Goal: Information Seeking & Learning: Understand process/instructions

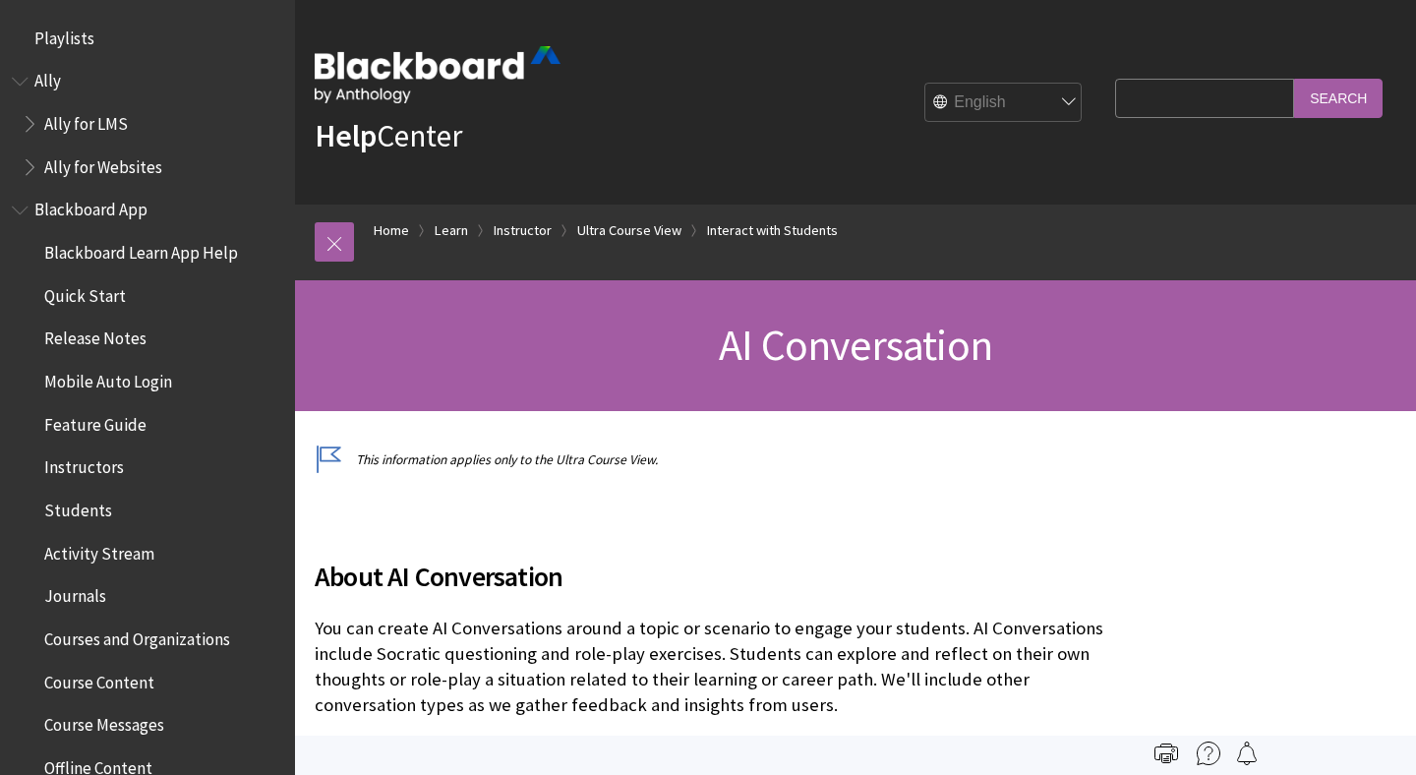
scroll to position [2851, 0]
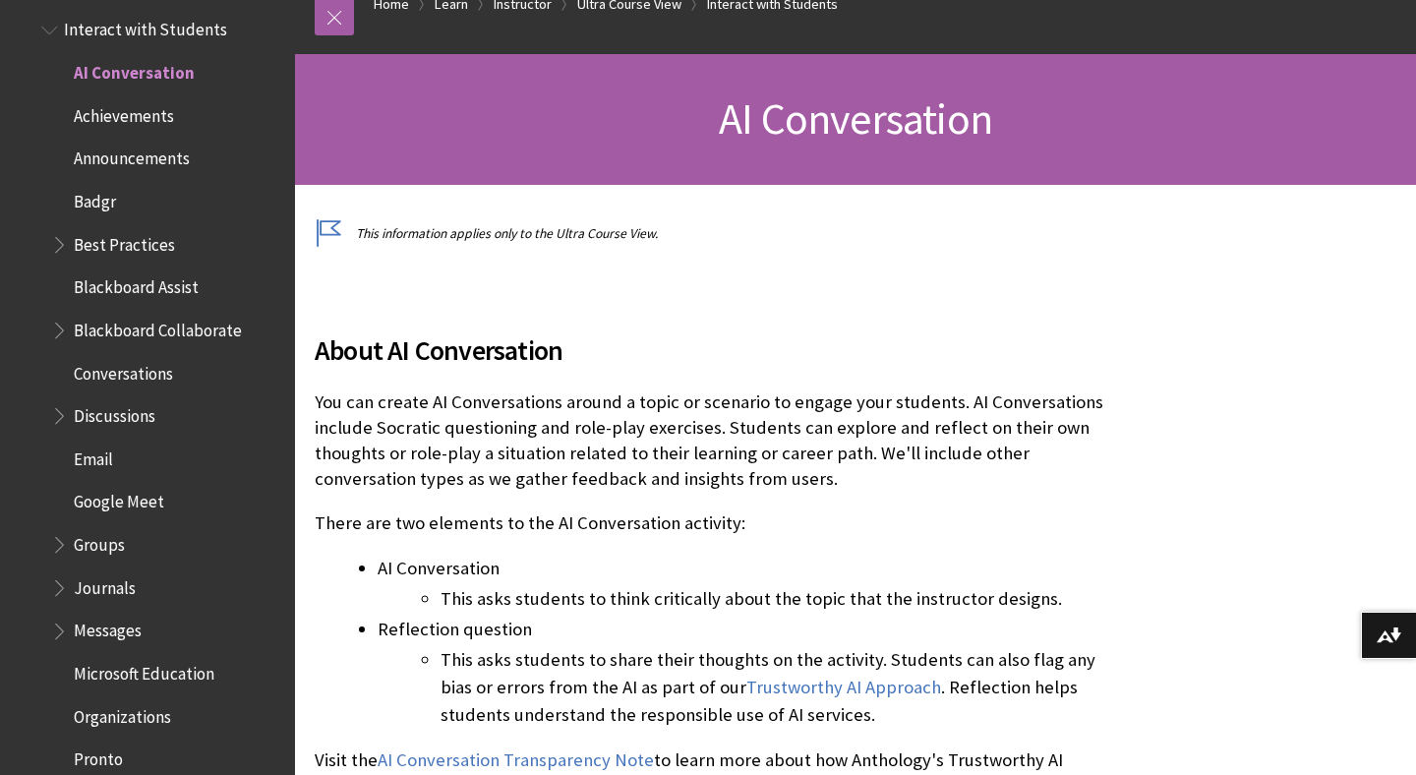
scroll to position [230, 0]
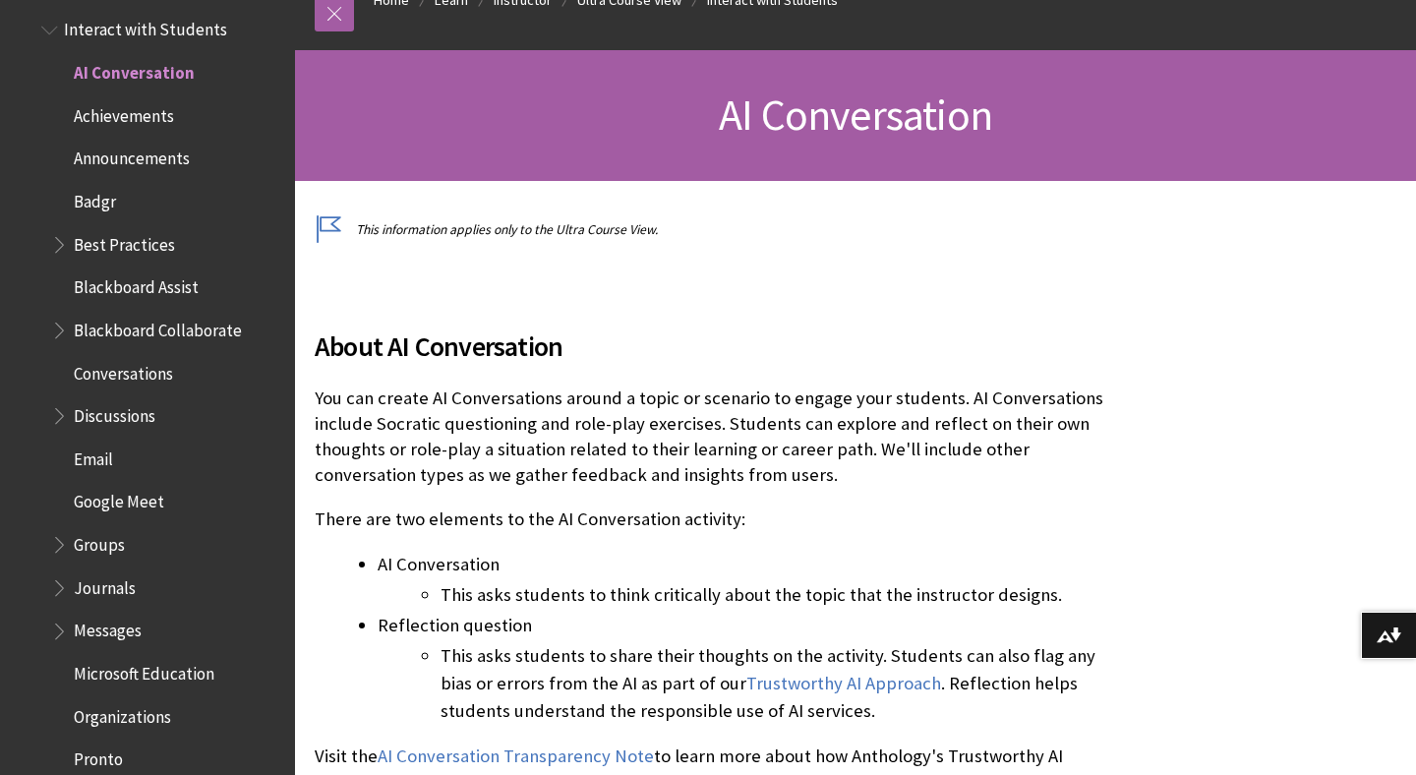
click at [611, 438] on p "You can create AI Conversations around a topic or scenario to engage your stude…" at bounding box center [710, 436] width 790 height 103
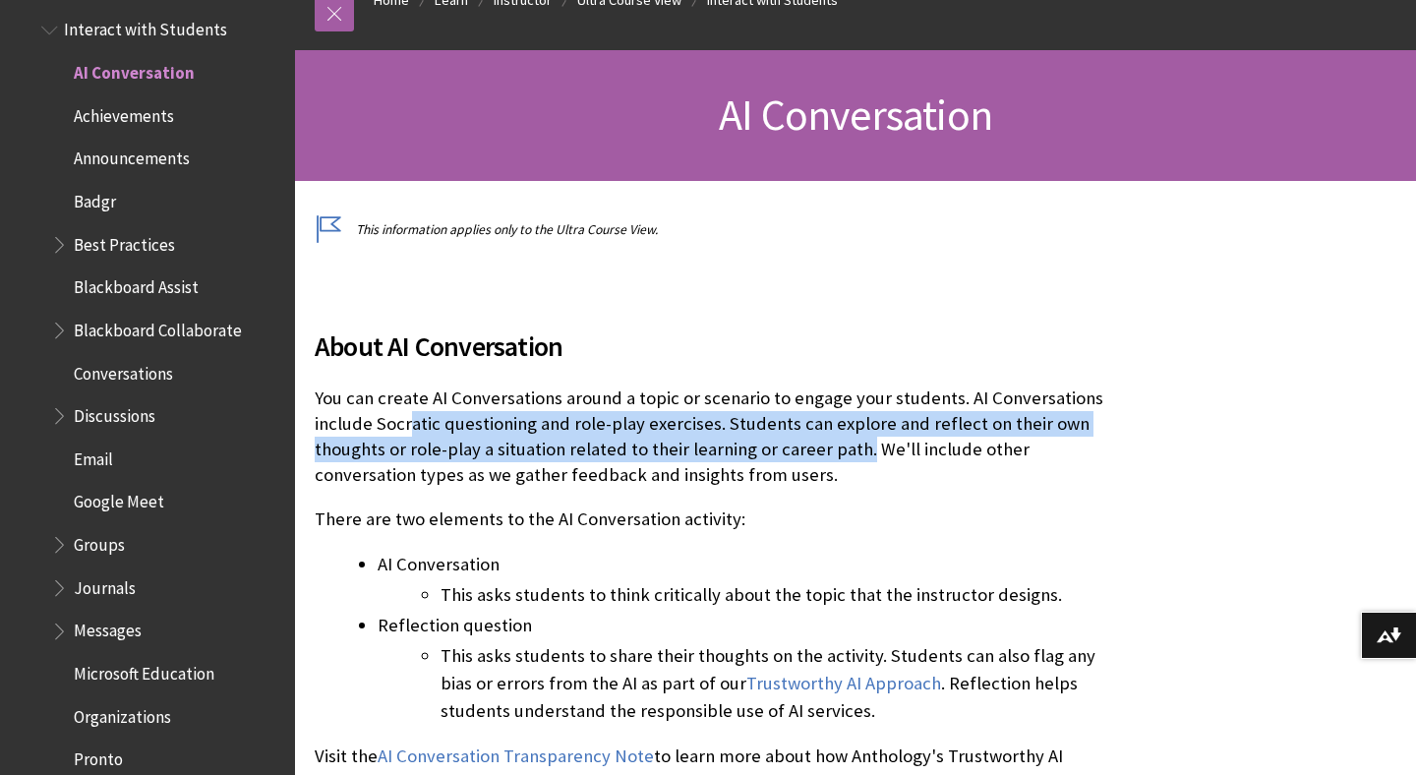
drag, startPoint x: 861, startPoint y: 452, endPoint x: 438, endPoint y: 413, distance: 424.5
click at [414, 414] on p "You can create AI Conversations around a topic or scenario to engage your stude…" at bounding box center [710, 436] width 790 height 103
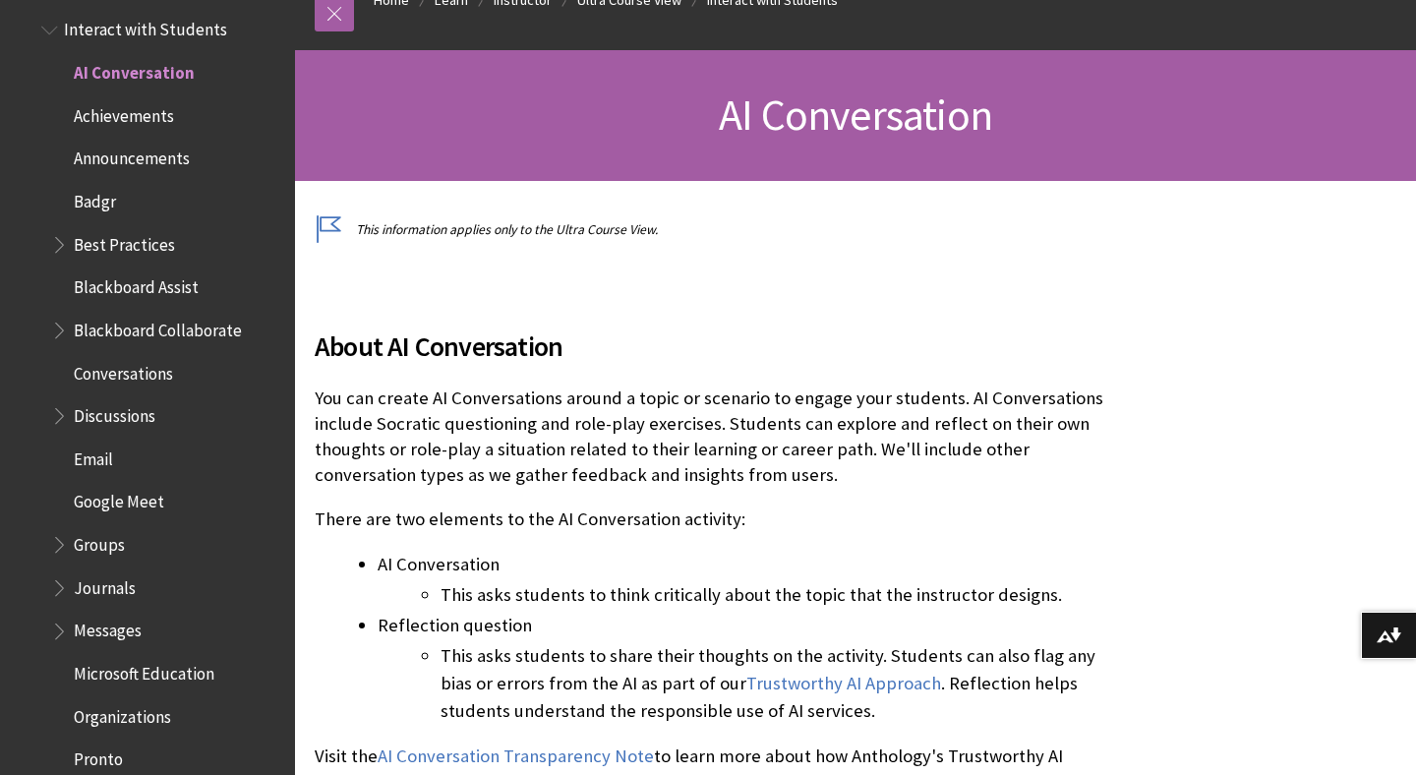
click at [614, 443] on p "You can create AI Conversations around a topic or scenario to engage your stude…" at bounding box center [710, 436] width 790 height 103
click at [749, 450] on p "You can create AI Conversations around a topic or scenario to engage your stude…" at bounding box center [710, 436] width 790 height 103
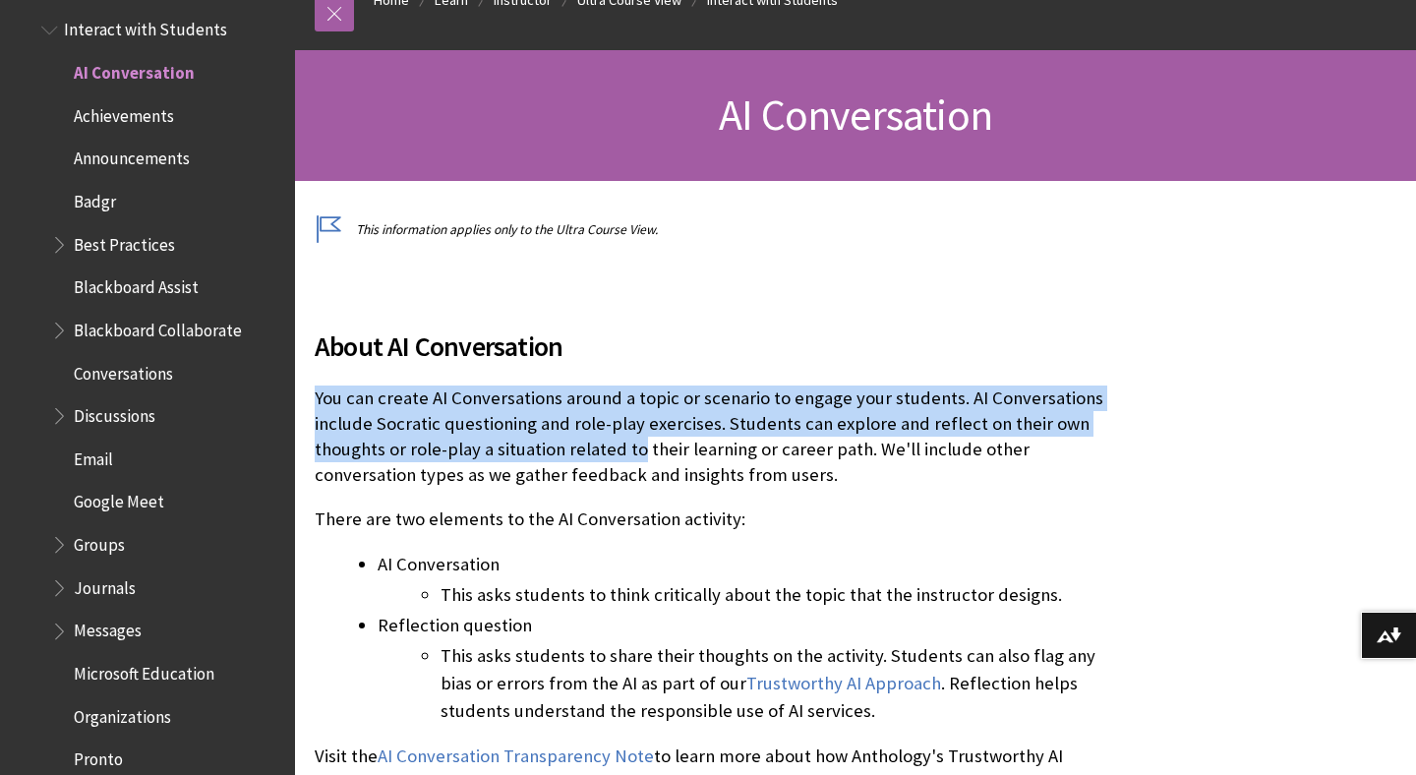
drag, startPoint x: 638, startPoint y: 447, endPoint x: 320, endPoint y: 403, distance: 320.6
click at [319, 401] on p "You can create AI Conversations around a topic or scenario to engage your stude…" at bounding box center [710, 436] width 790 height 103
copy p "ou can create AI Conversations around a topic or scenario to engage your studen…"
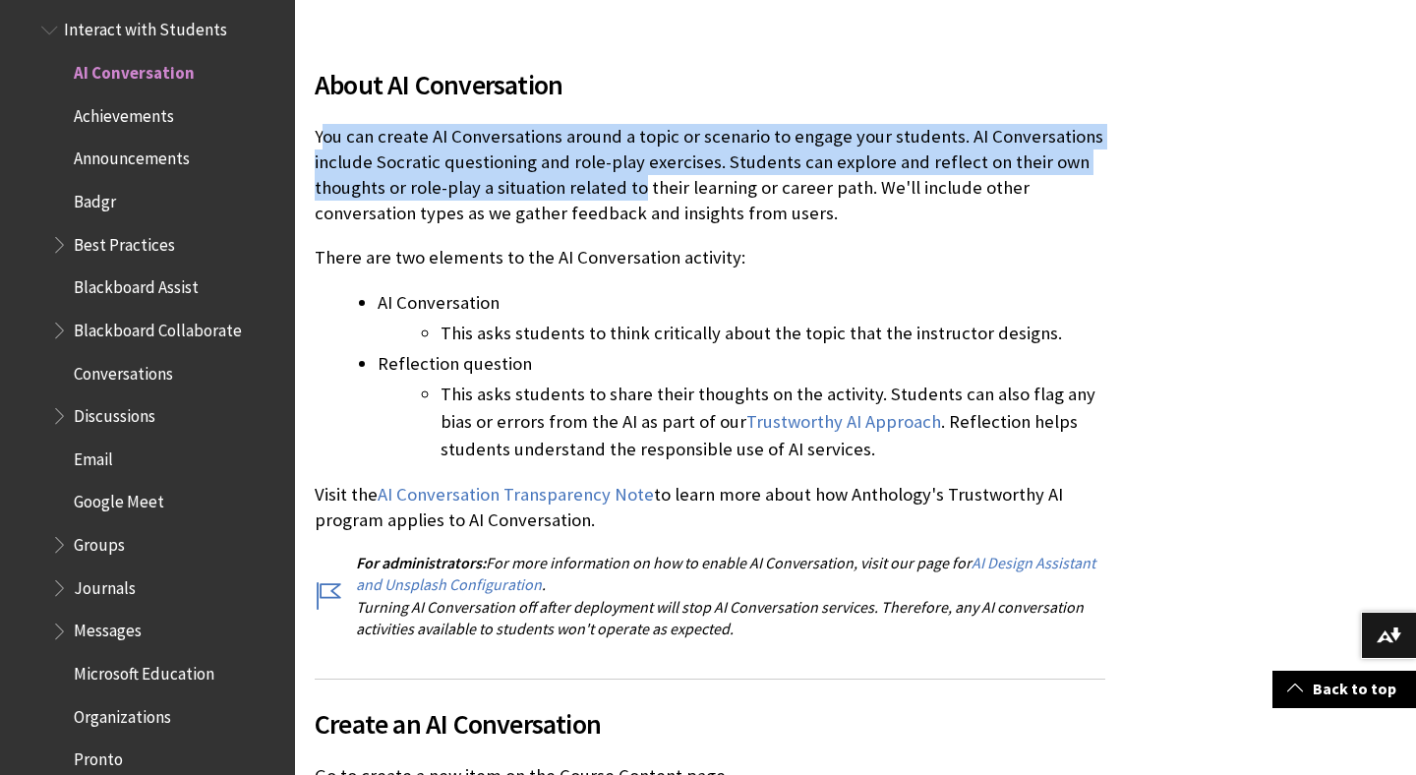
scroll to position [558, 0]
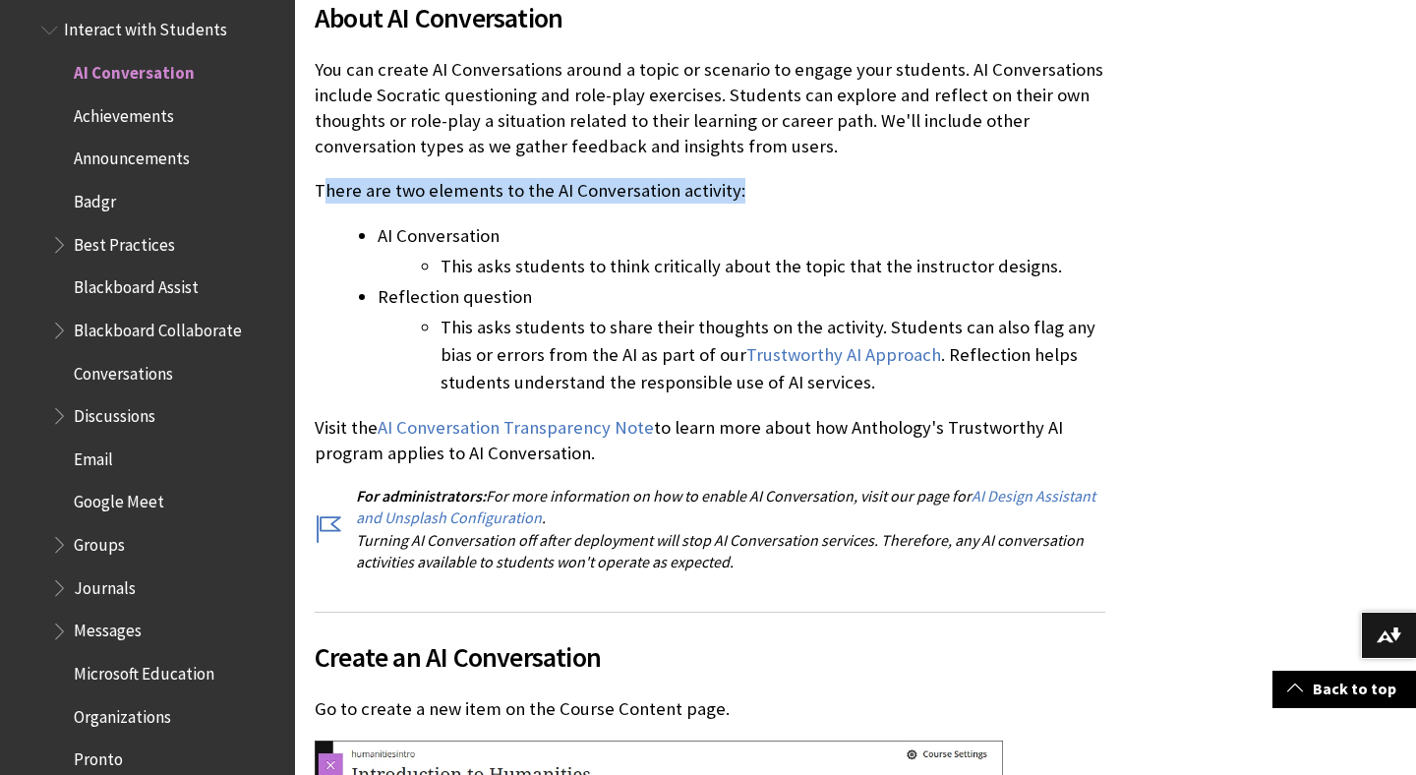
drag, startPoint x: 323, startPoint y: 189, endPoint x: 747, endPoint y: 192, distance: 423.7
click at [752, 193] on p "There are two elements to the AI Conversation activity:" at bounding box center [710, 191] width 790 height 26
copy p "here are two elements to the AI Conversation activity:"
click at [509, 270] on li "This asks students to think critically about the topic that the instructor desi…" at bounding box center [772, 267] width 665 height 28
drag, startPoint x: 511, startPoint y: 233, endPoint x: 494, endPoint y: 233, distance: 16.7
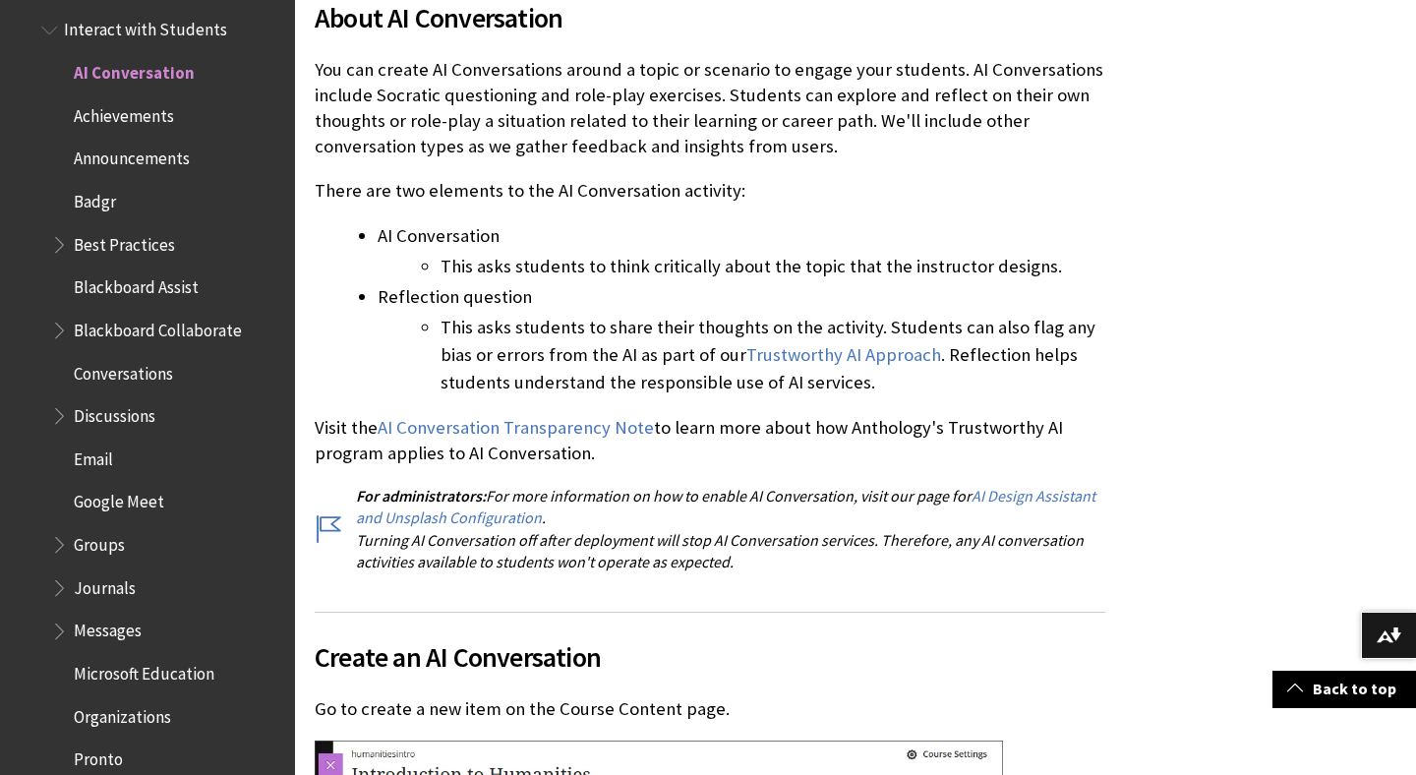
click at [496, 233] on li "AI Conversation This asks students to think critically about the topic that the…" at bounding box center [741, 251] width 727 height 58
copy li "AI Conversation"
click at [524, 299] on li "Reflection question This asks students to share their thoughts on the activity.…" at bounding box center [741, 339] width 727 height 113
copy li "Reflection question"
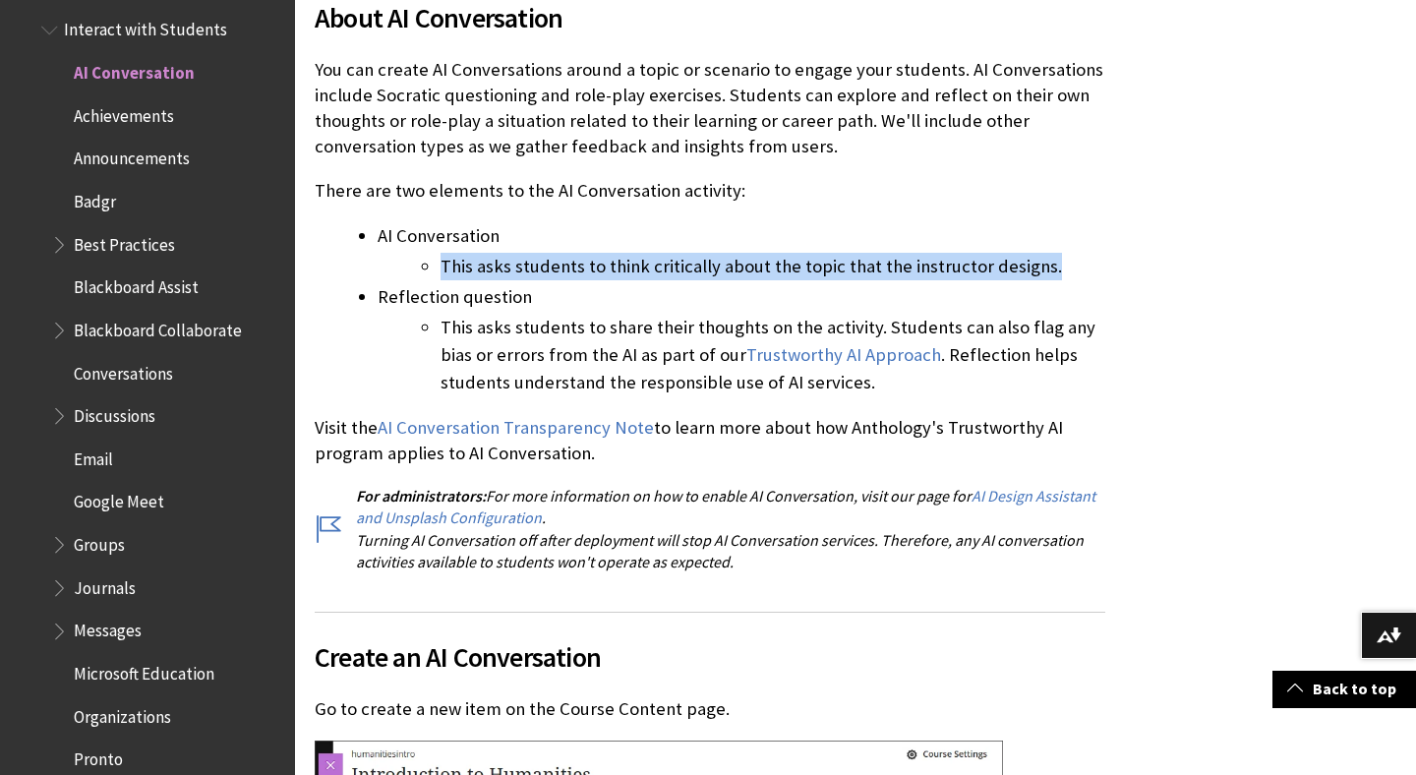
drag, startPoint x: 441, startPoint y: 265, endPoint x: 1059, endPoint y: 262, distance: 617.4
click at [1059, 262] on li "This asks students to think critically about the topic that the instructor desi…" at bounding box center [772, 267] width 665 height 28
copy li "This asks students to think critically about the topic that the instructor desi…"
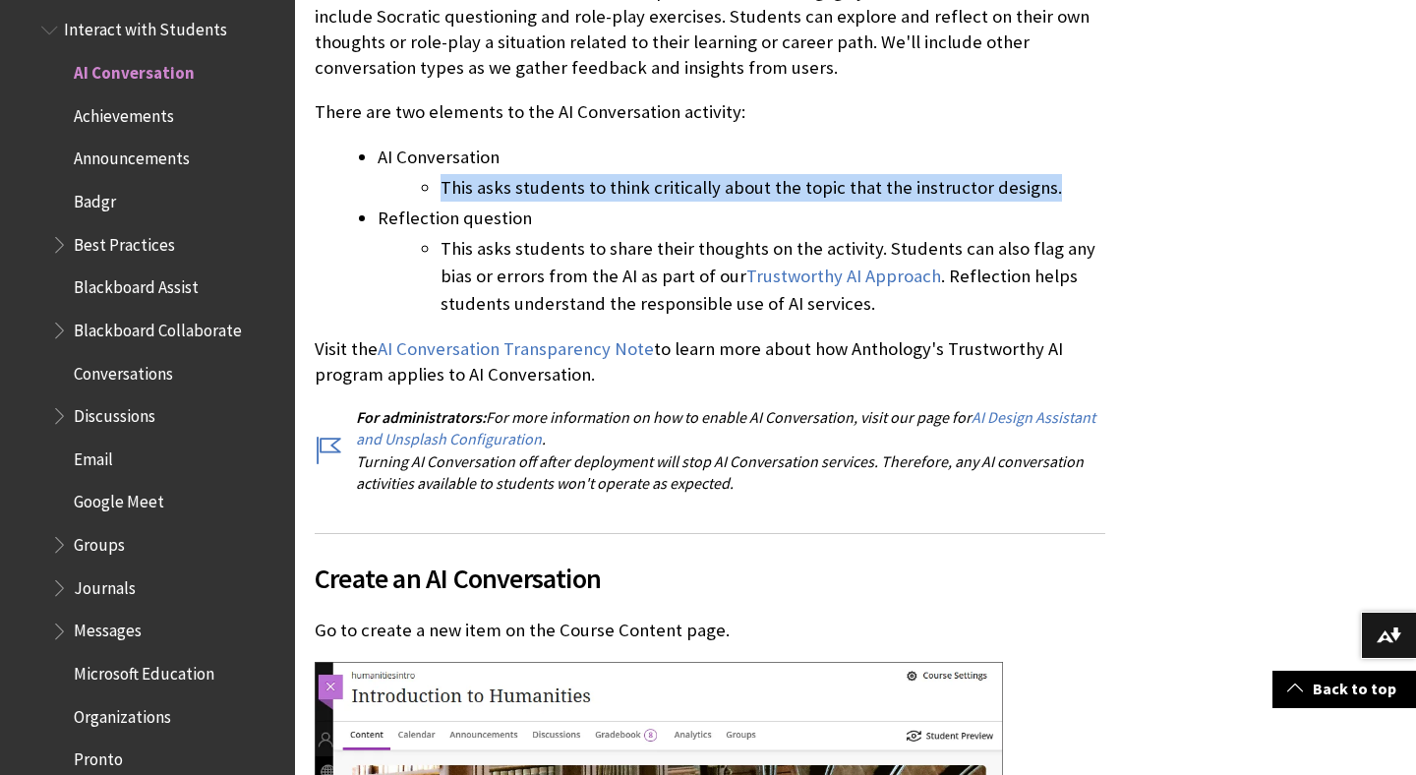
scroll to position [638, 0]
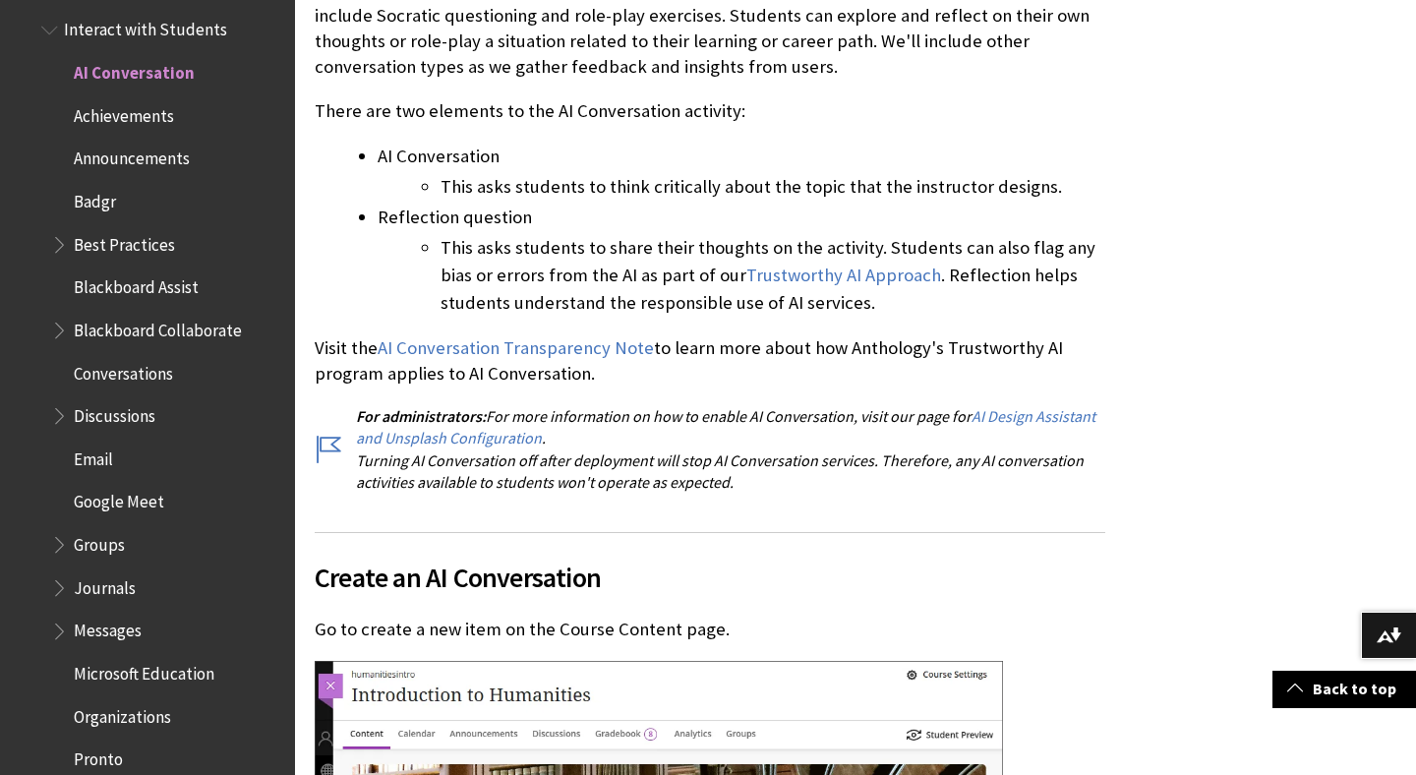
click at [477, 253] on li "This asks students to share their thoughts on the activity. Students can also f…" at bounding box center [772, 275] width 665 height 83
drag, startPoint x: 442, startPoint y: 243, endPoint x: 923, endPoint y: 300, distance: 484.1
click at [924, 301] on li "This asks students to share their thoughts on the activity. Students can also f…" at bounding box center [772, 275] width 665 height 83
copy li "This asks students to share their thoughts on the activity. Students can also f…"
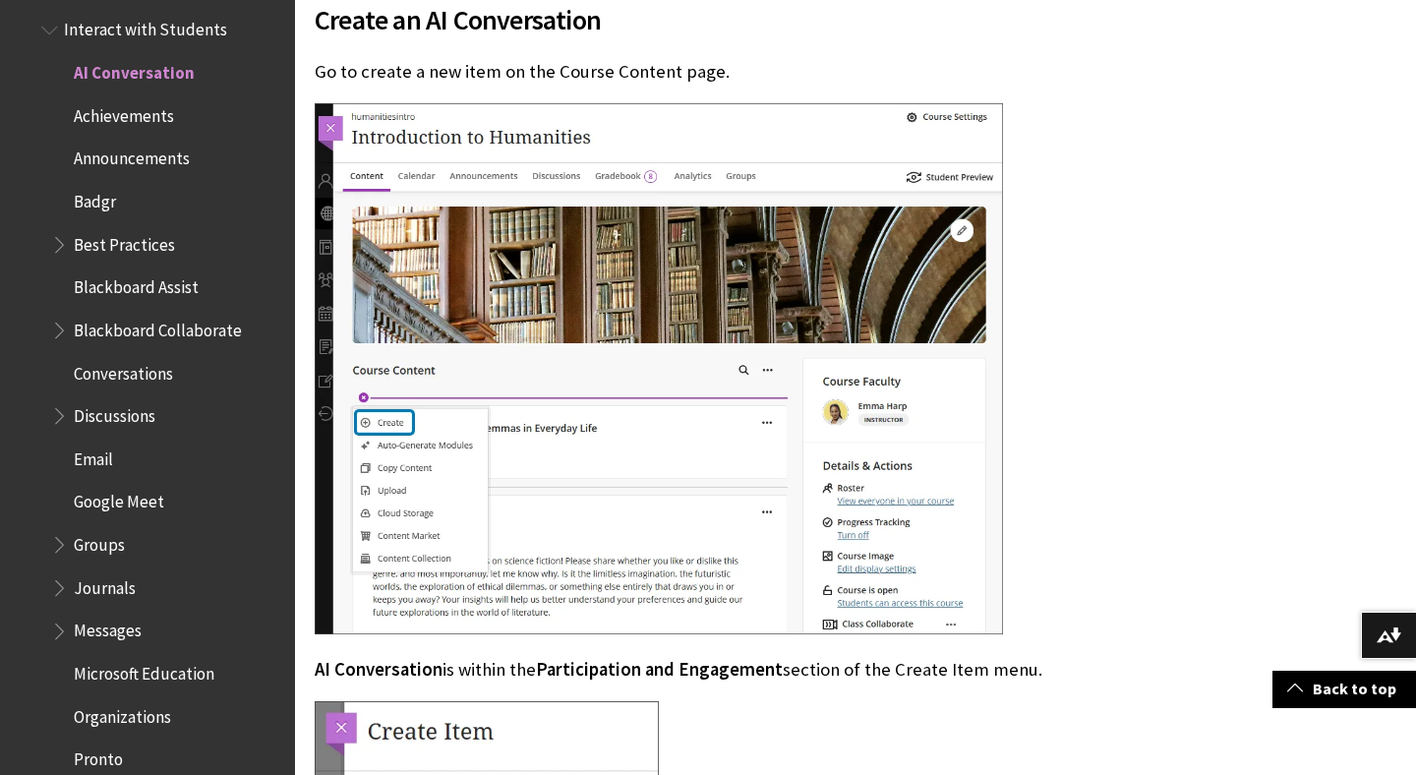
scroll to position [1192, 0]
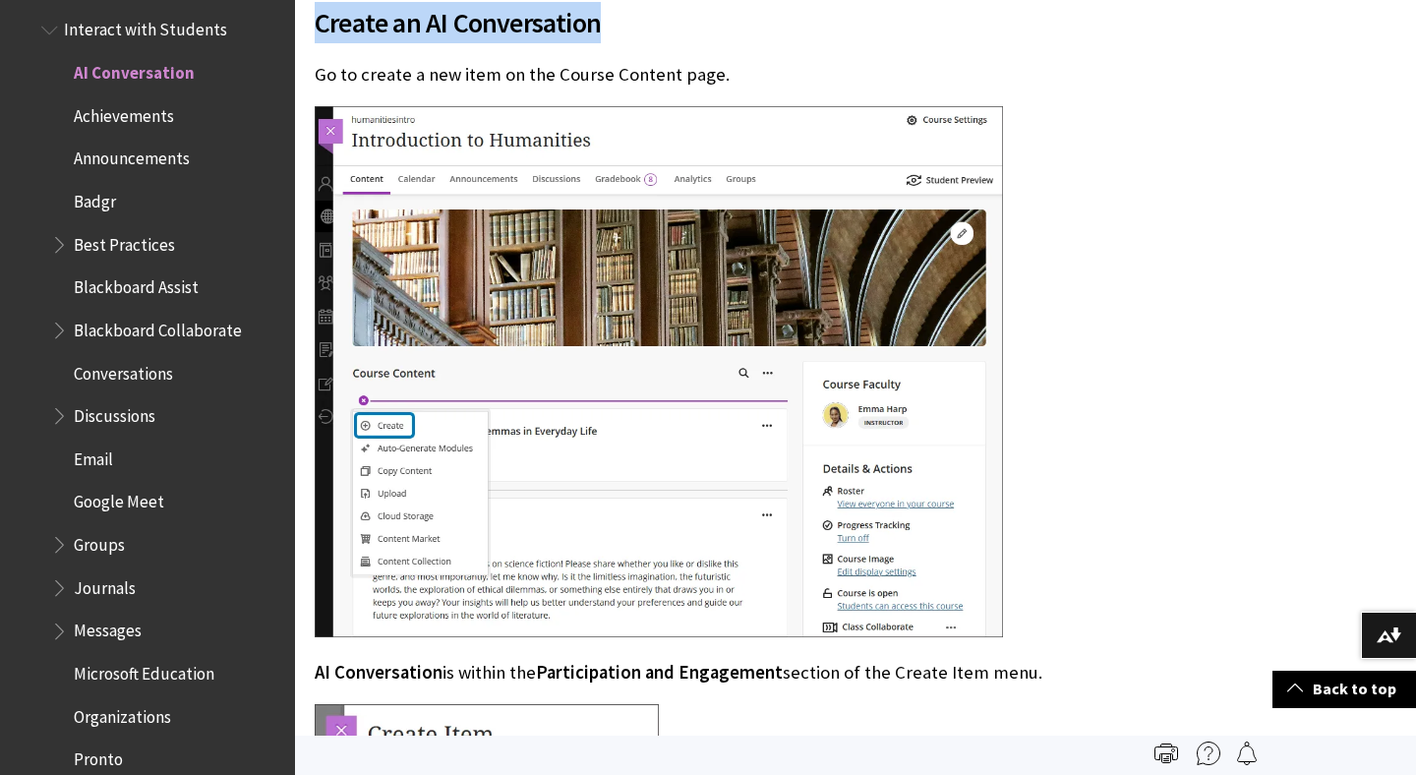
drag, startPoint x: 607, startPoint y: 29, endPoint x: 313, endPoint y: 30, distance: 293.9
copy span "Create an AI Conversation"
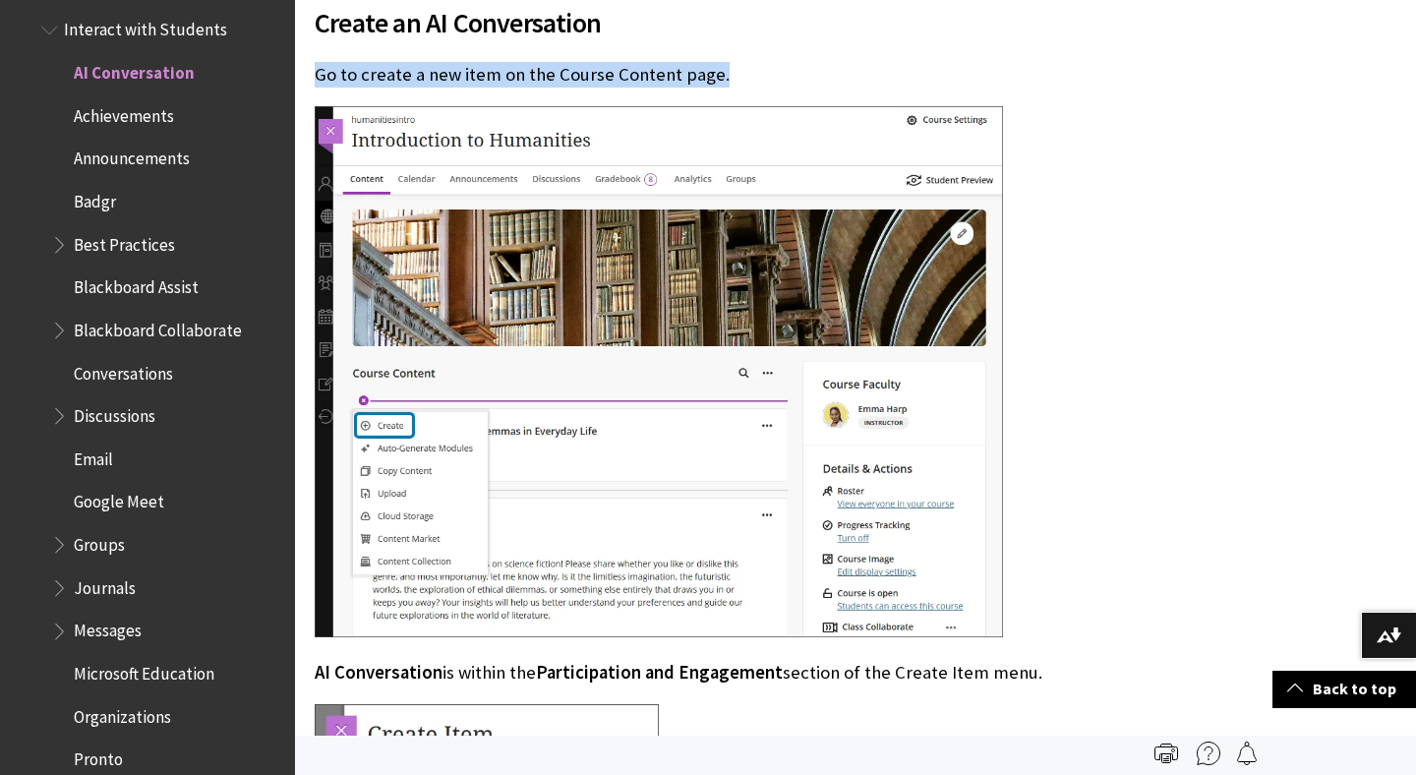
drag, startPoint x: 722, startPoint y: 74, endPoint x: 318, endPoint y: 81, distance: 404.1
click at [318, 81] on p "Go to create a new item on the Course Content page." at bounding box center [710, 75] width 790 height 26
copy p "Go to create a new item on the Course Content page."
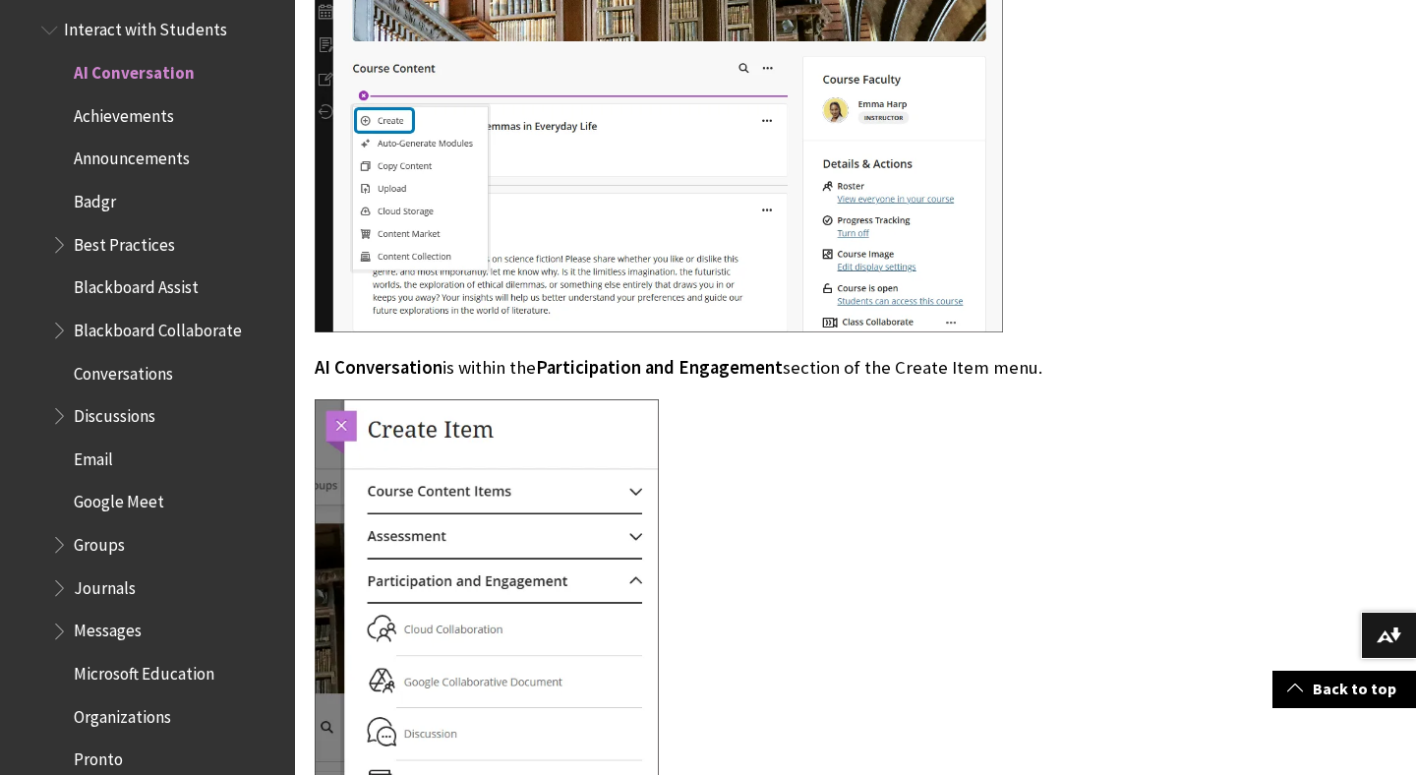
scroll to position [1499, 0]
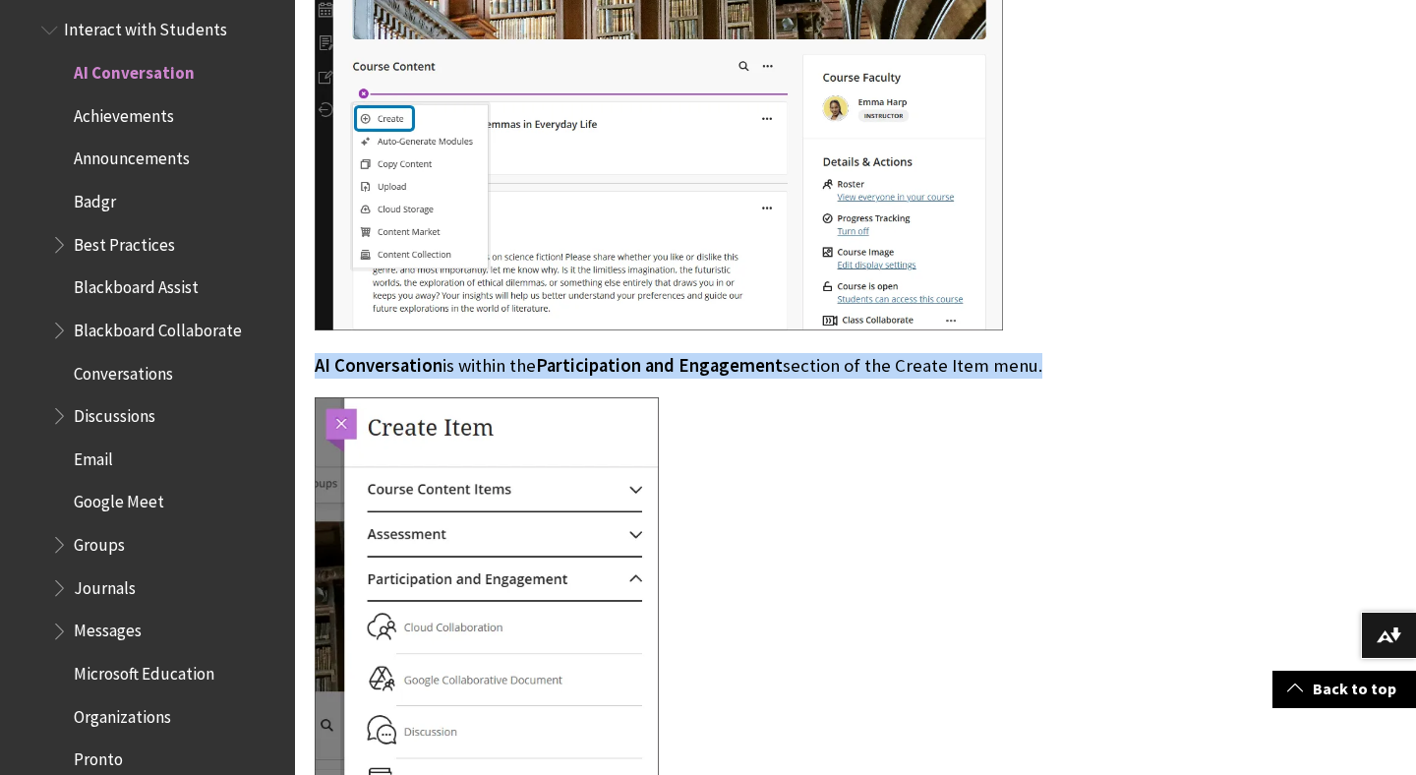
drag, startPoint x: 316, startPoint y: 365, endPoint x: 1049, endPoint y: 368, distance: 733.4
click at [1049, 368] on p "AI Conversation is within the Participation and Engagement section of the Creat…" at bounding box center [710, 366] width 790 height 26
copy p "AI Conversation is within the Participation and Engagement section of the Creat…"
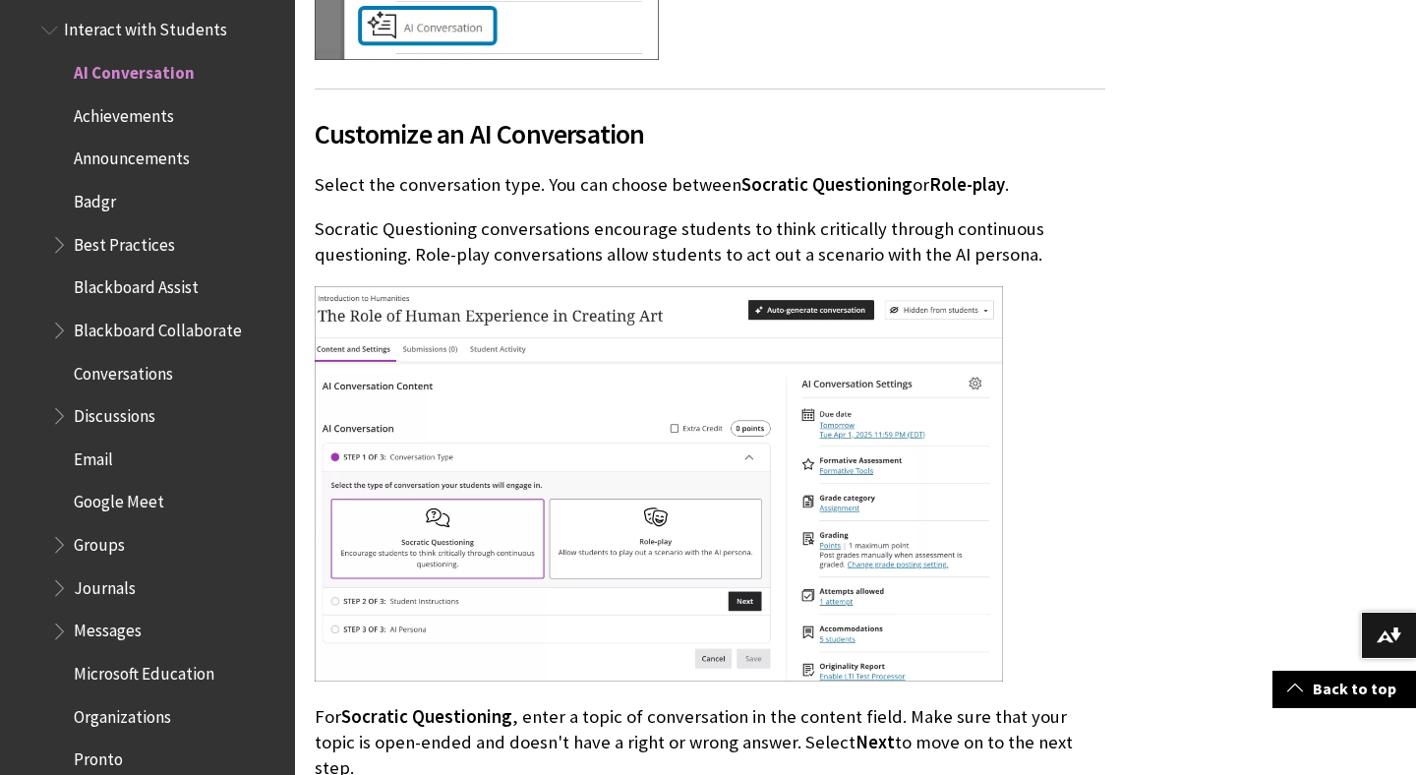
scroll to position [2315, 0]
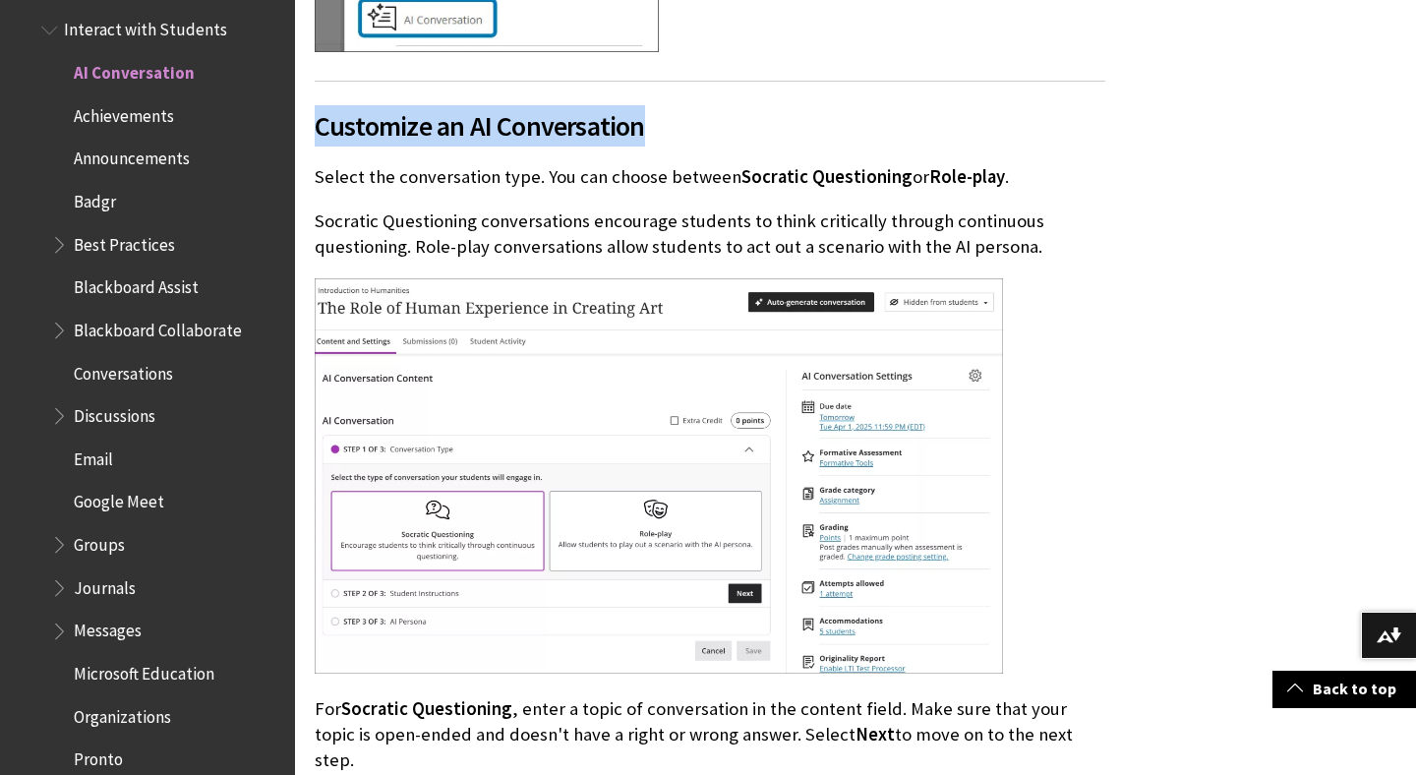
drag, startPoint x: 317, startPoint y: 122, endPoint x: 659, endPoint y: 125, distance: 342.1
click at [660, 125] on span "Customize an AI Conversation" at bounding box center [710, 125] width 790 height 41
copy span "Customize an AI Conversation"
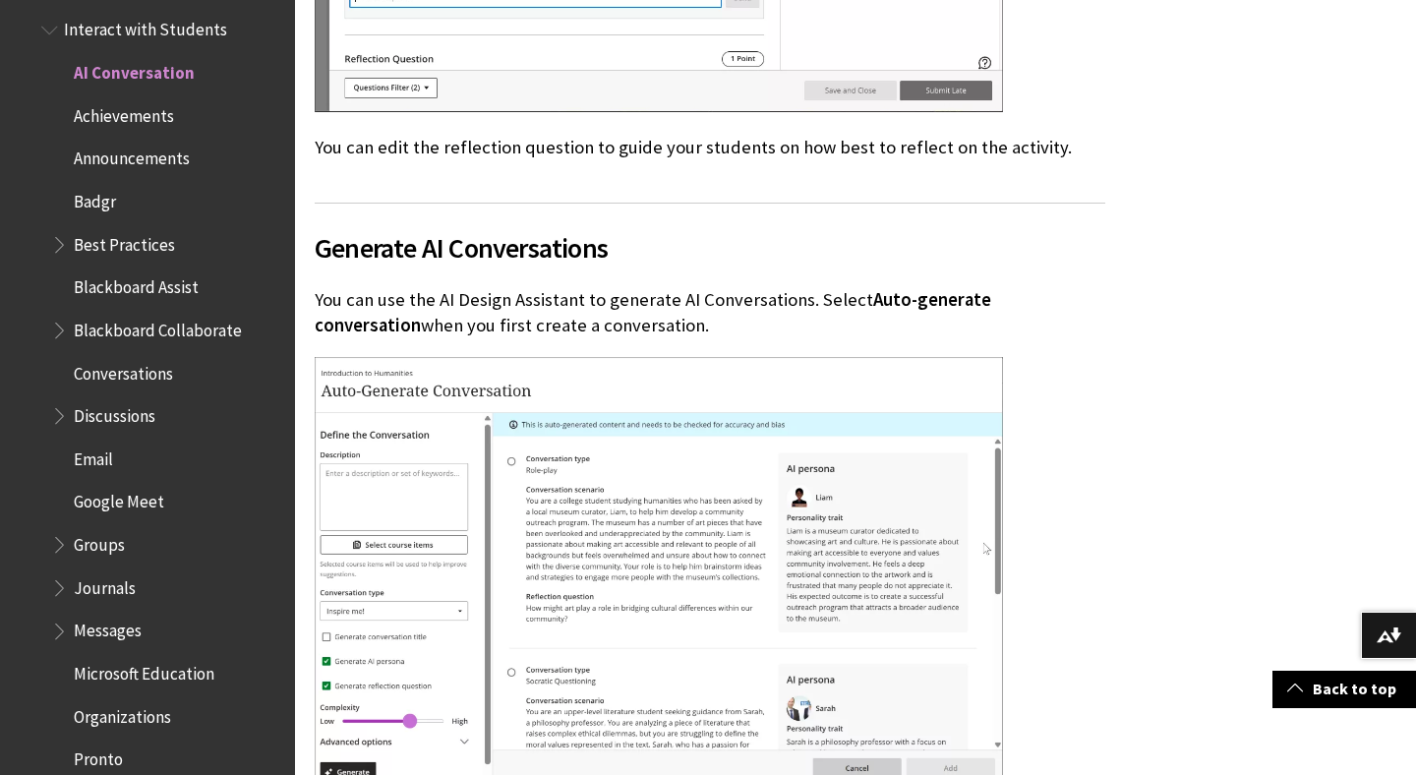
scroll to position [5766, 0]
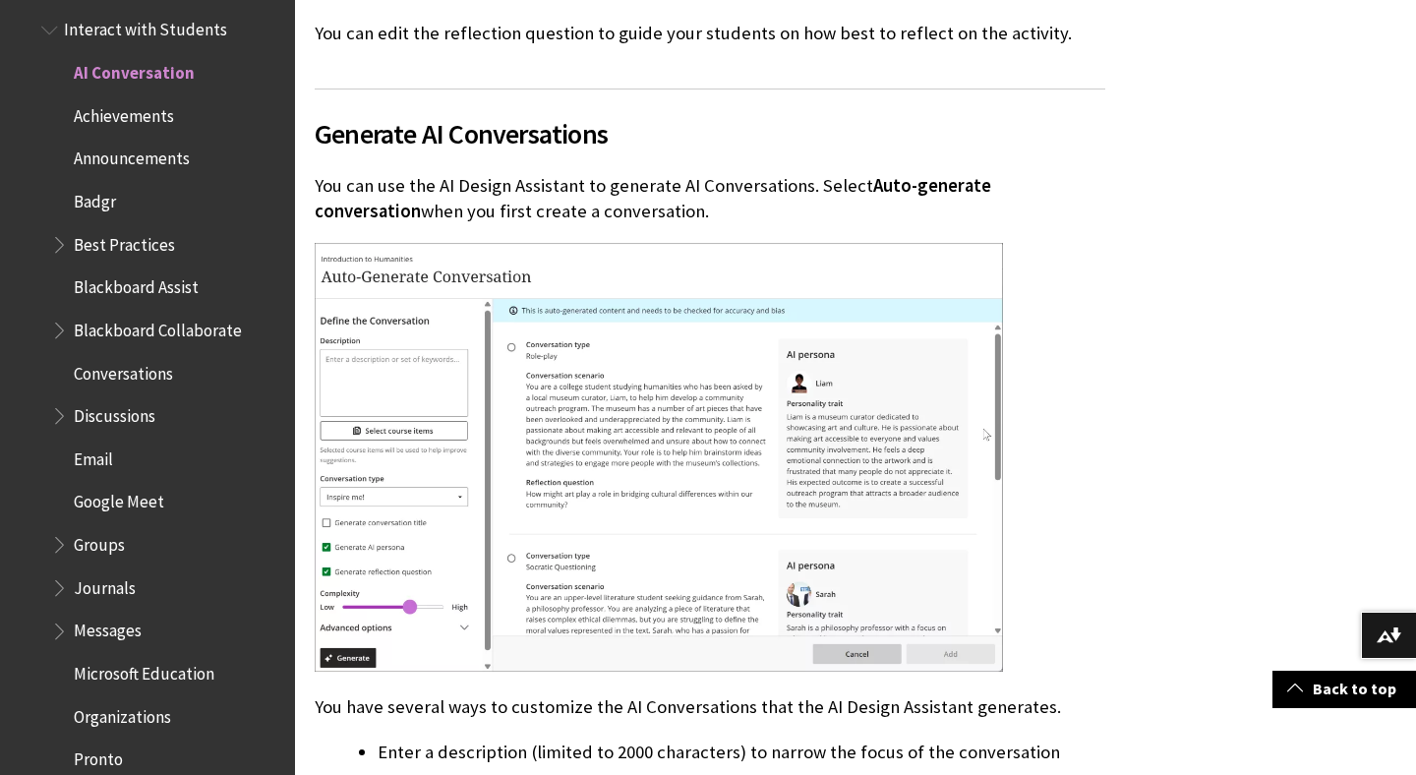
click at [324, 113] on span "Generate AI Conversations" at bounding box center [710, 133] width 790 height 41
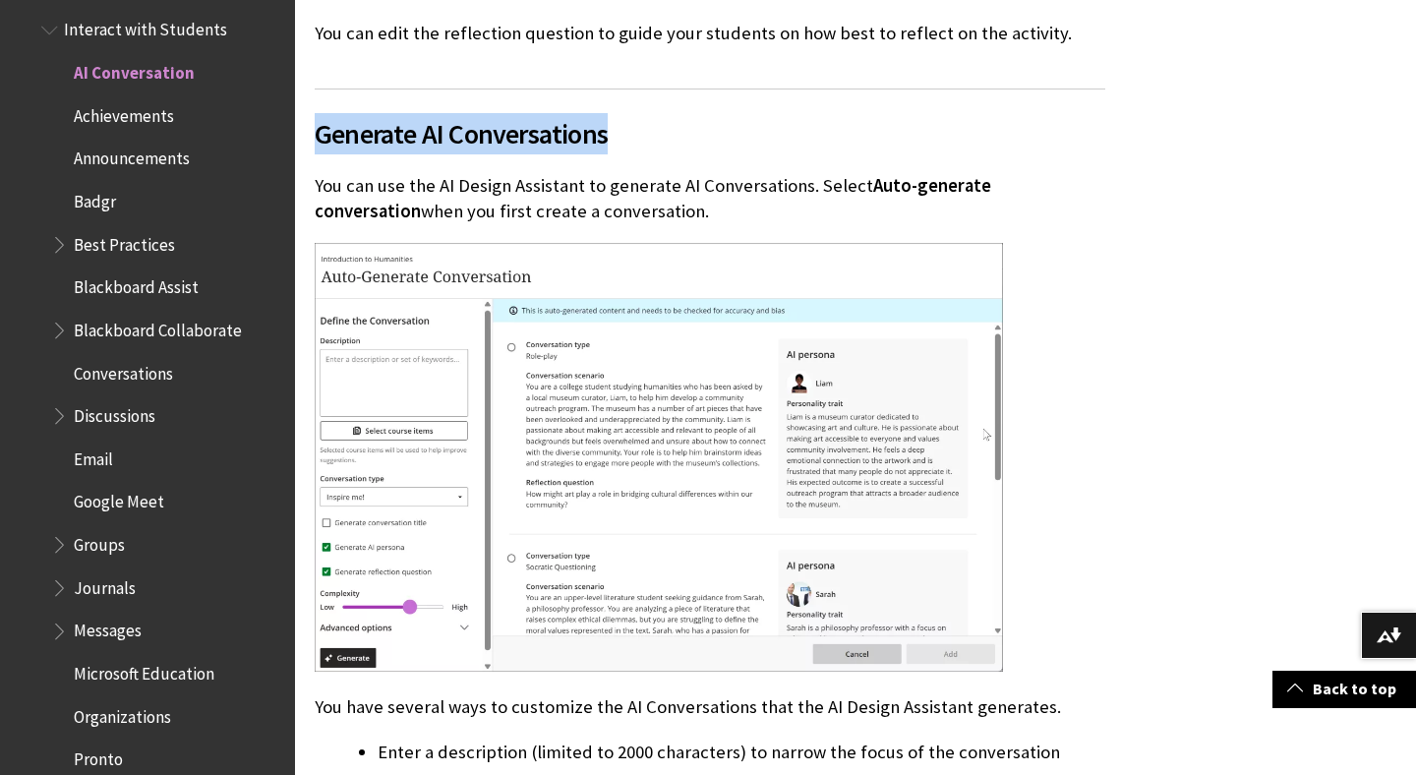
drag, startPoint x: 318, startPoint y: 104, endPoint x: 605, endPoint y: 107, distance: 287.1
click at [611, 113] on span "Generate AI Conversations" at bounding box center [710, 133] width 790 height 41
drag, startPoint x: 315, startPoint y: 155, endPoint x: 642, endPoint y: 189, distance: 329.1
click at [642, 189] on p "You can use the AI Design Assistant to generate AI Conversations. Select Auto-g…" at bounding box center [710, 198] width 790 height 51
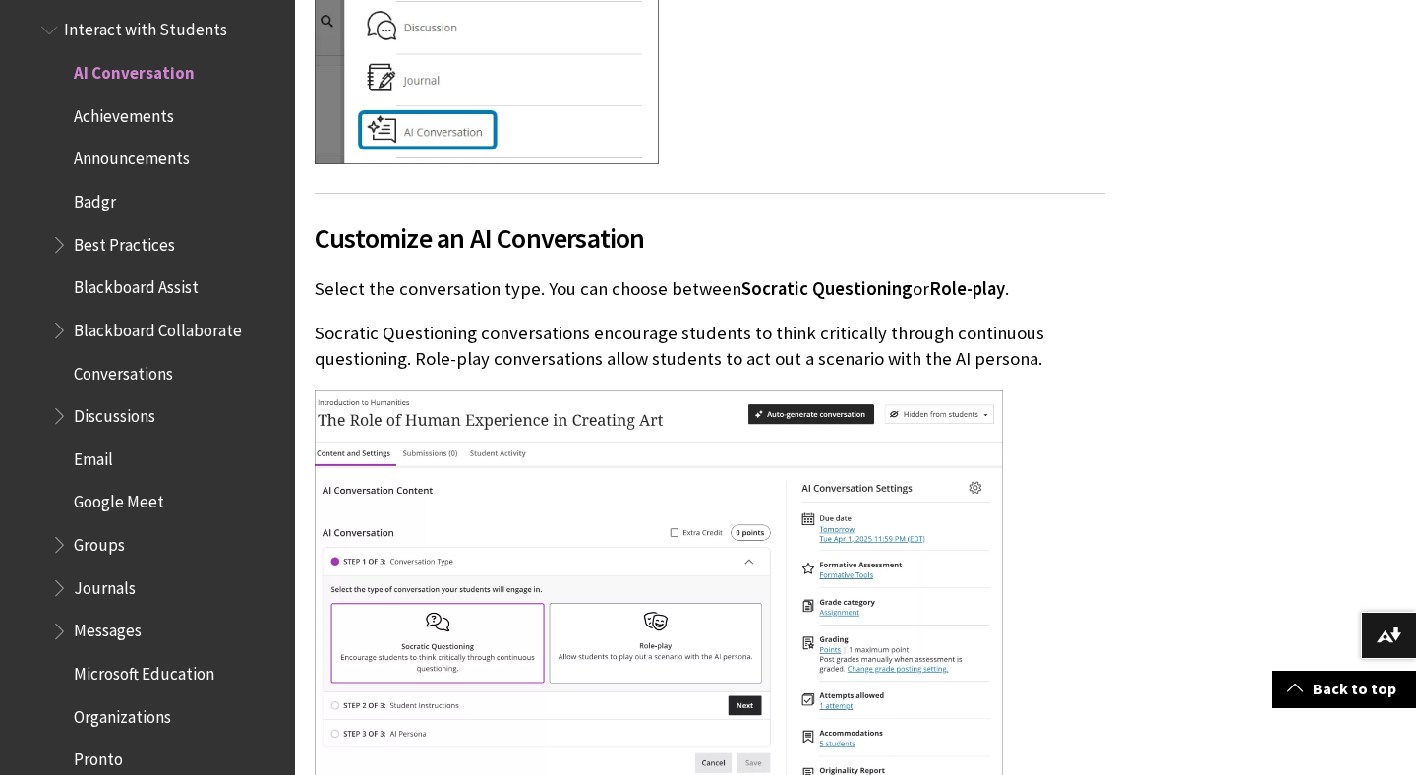
scroll to position [2294, 0]
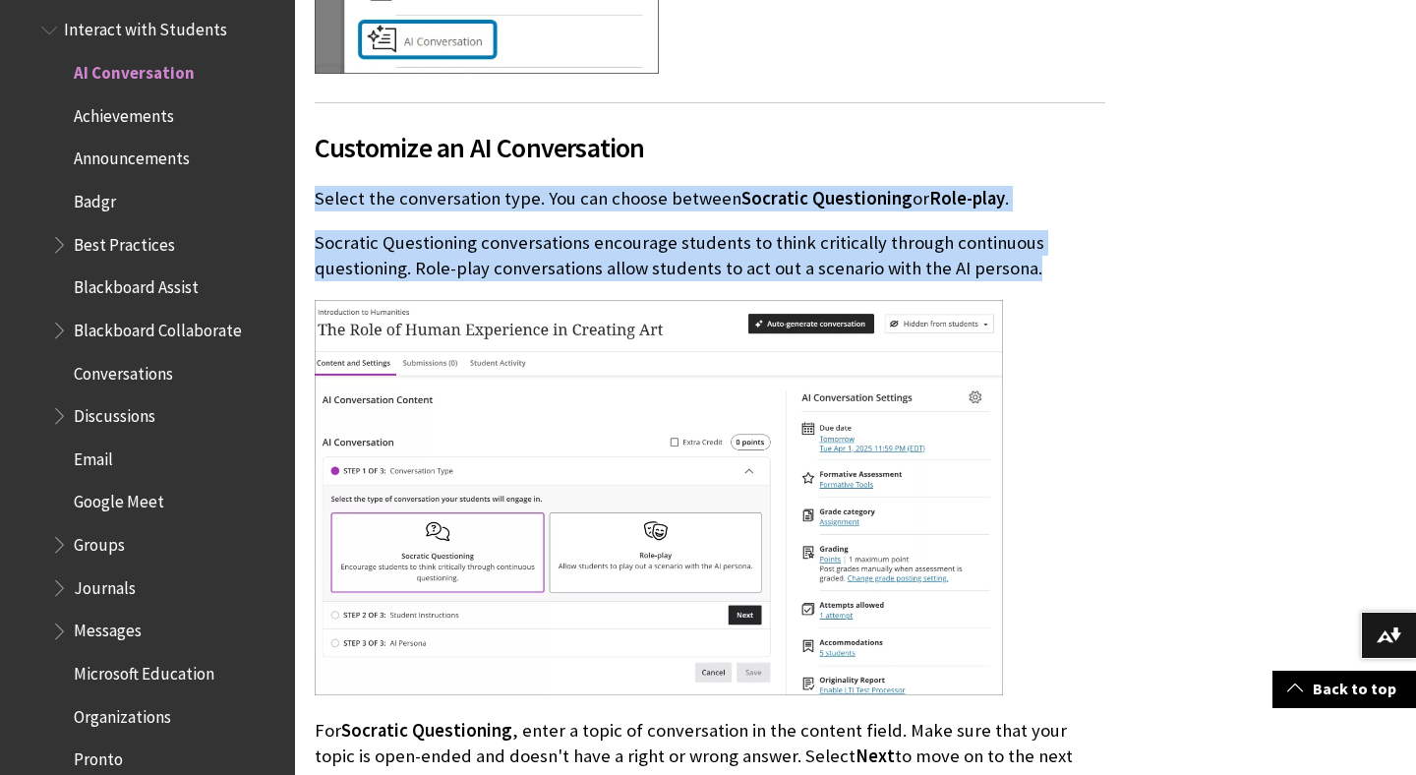
drag, startPoint x: 317, startPoint y: 195, endPoint x: 1091, endPoint y: 298, distance: 781.5
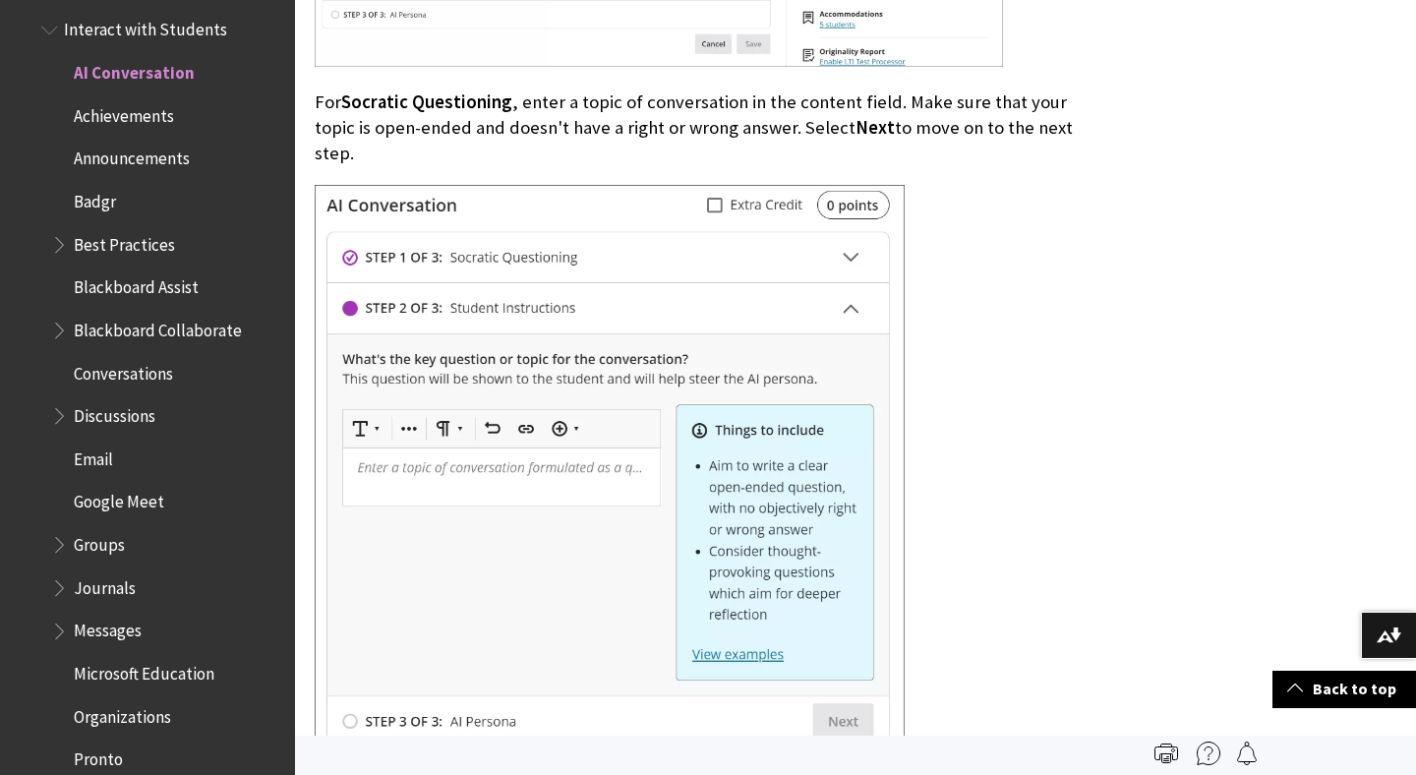
scroll to position [2889, 0]
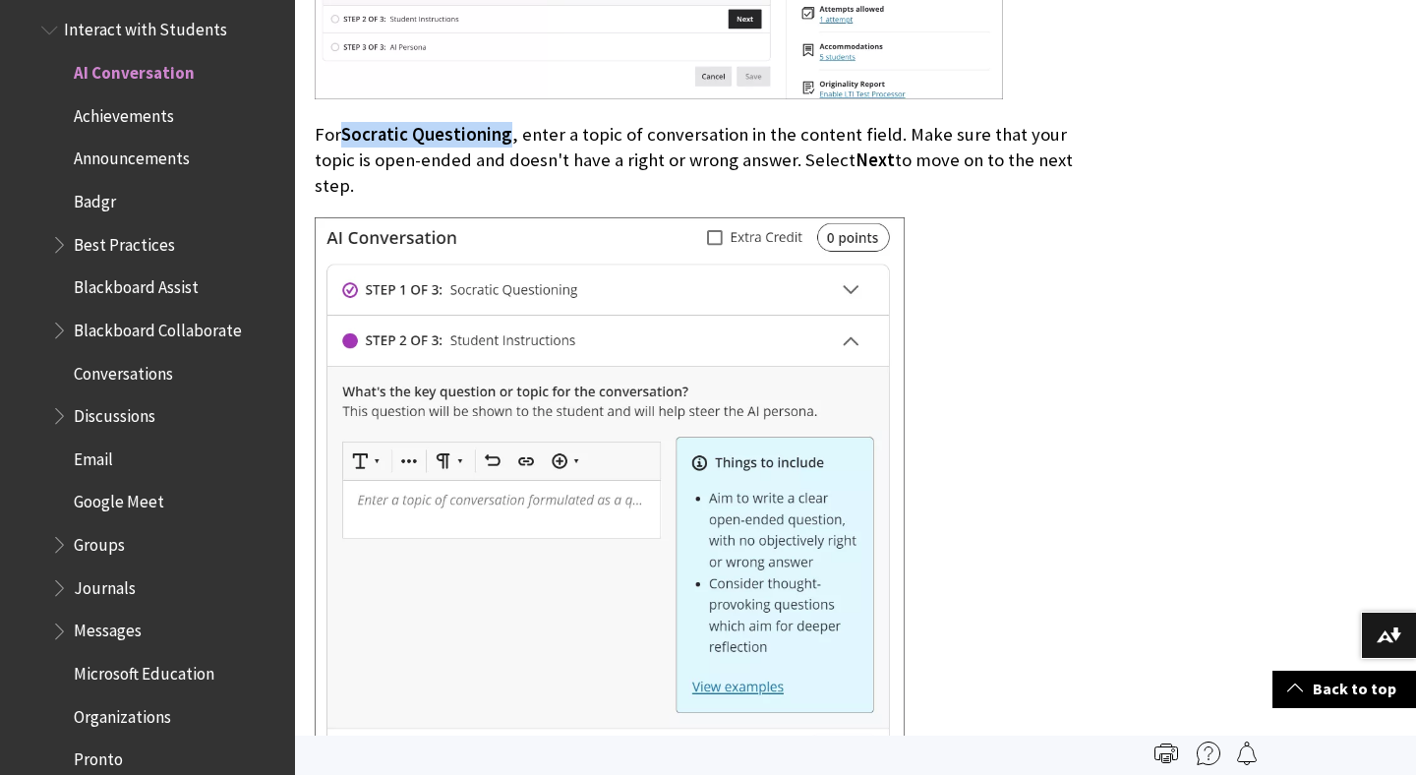
drag, startPoint x: 347, startPoint y: 132, endPoint x: 504, endPoint y: 133, distance: 157.3
click at [504, 133] on span "Socratic Questioning" at bounding box center [426, 134] width 171 height 23
click at [420, 158] on p "For Socratic Questioning , enter a topic of conversation in the content field. …" at bounding box center [710, 161] width 790 height 78
drag, startPoint x: 310, startPoint y: 130, endPoint x: 1047, endPoint y: 160, distance: 737.9
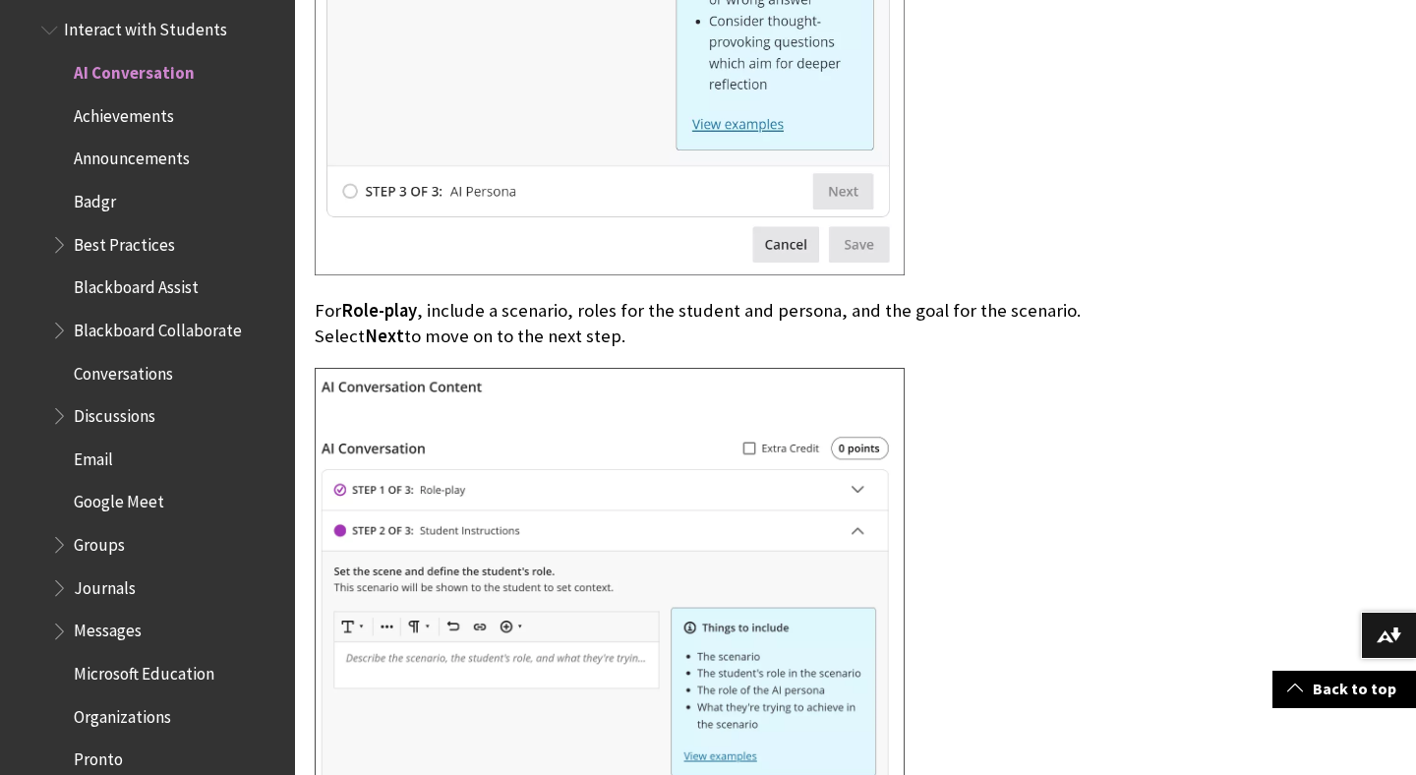
scroll to position [3511, 0]
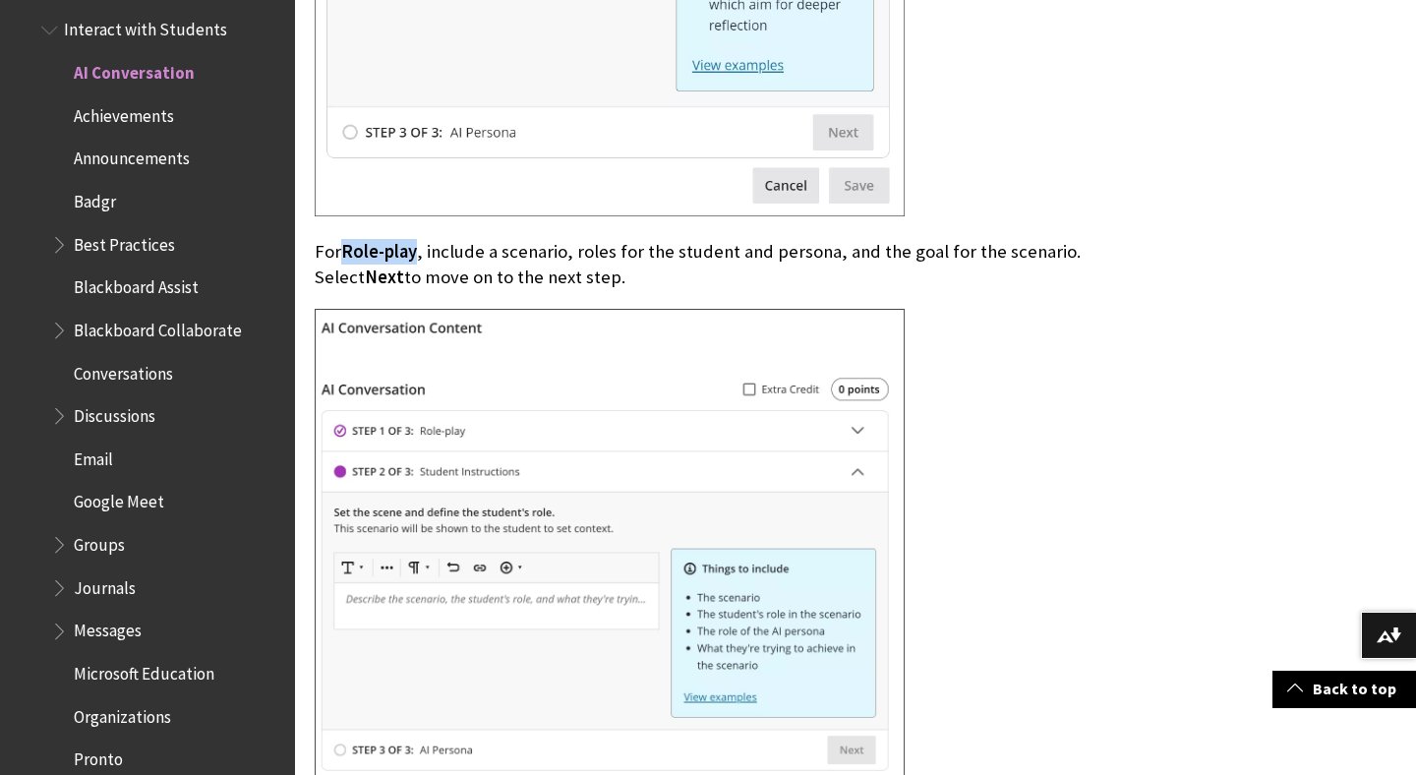
drag, startPoint x: 344, startPoint y: 224, endPoint x: 419, endPoint y: 227, distance: 74.8
click at [419, 239] on p "For Role-play , include a scenario, roles for the student and persona, and the …" at bounding box center [710, 264] width 790 height 51
click at [448, 239] on p "For Role-play , include a scenario, roles for the student and persona, and the …" at bounding box center [710, 264] width 790 height 51
drag, startPoint x: 313, startPoint y: 221, endPoint x: 628, endPoint y: 254, distance: 317.2
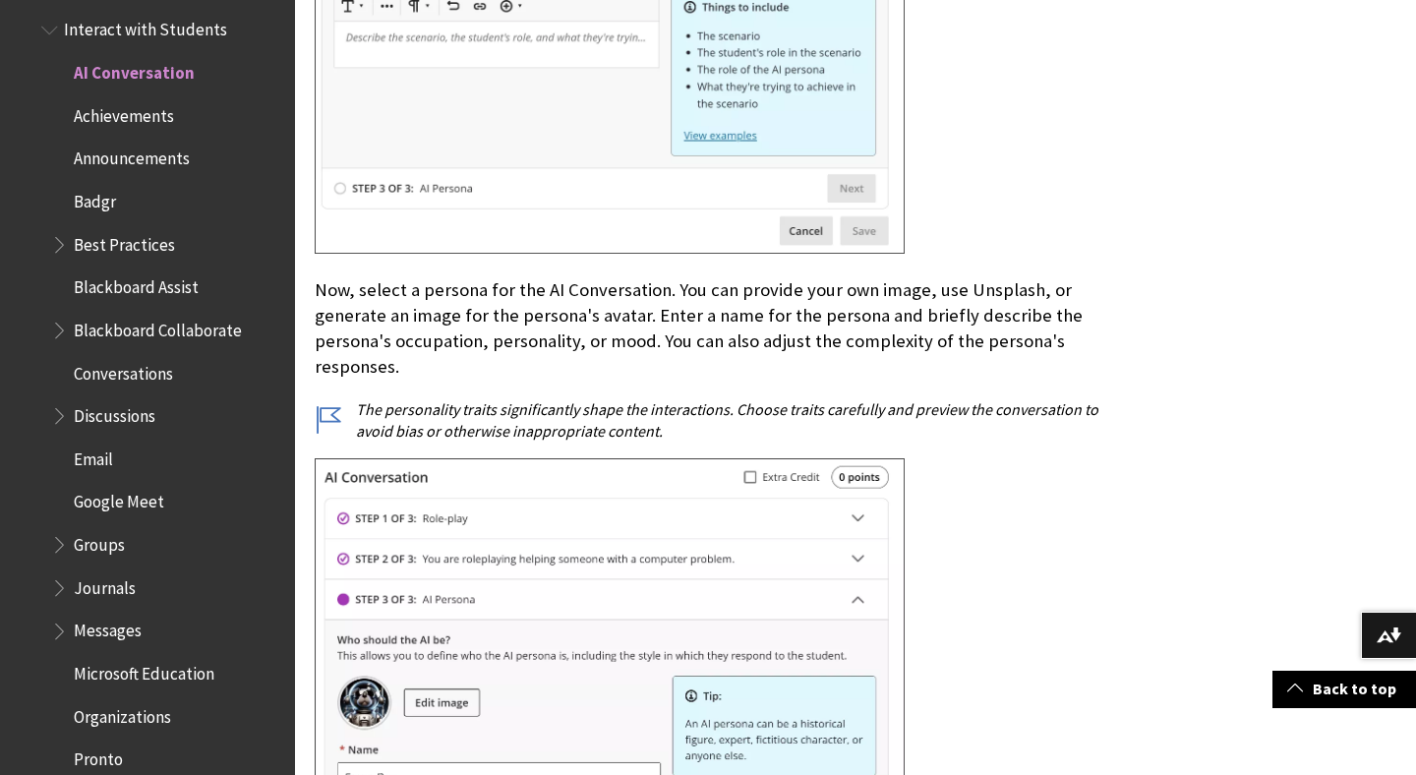
scroll to position [4076, 0]
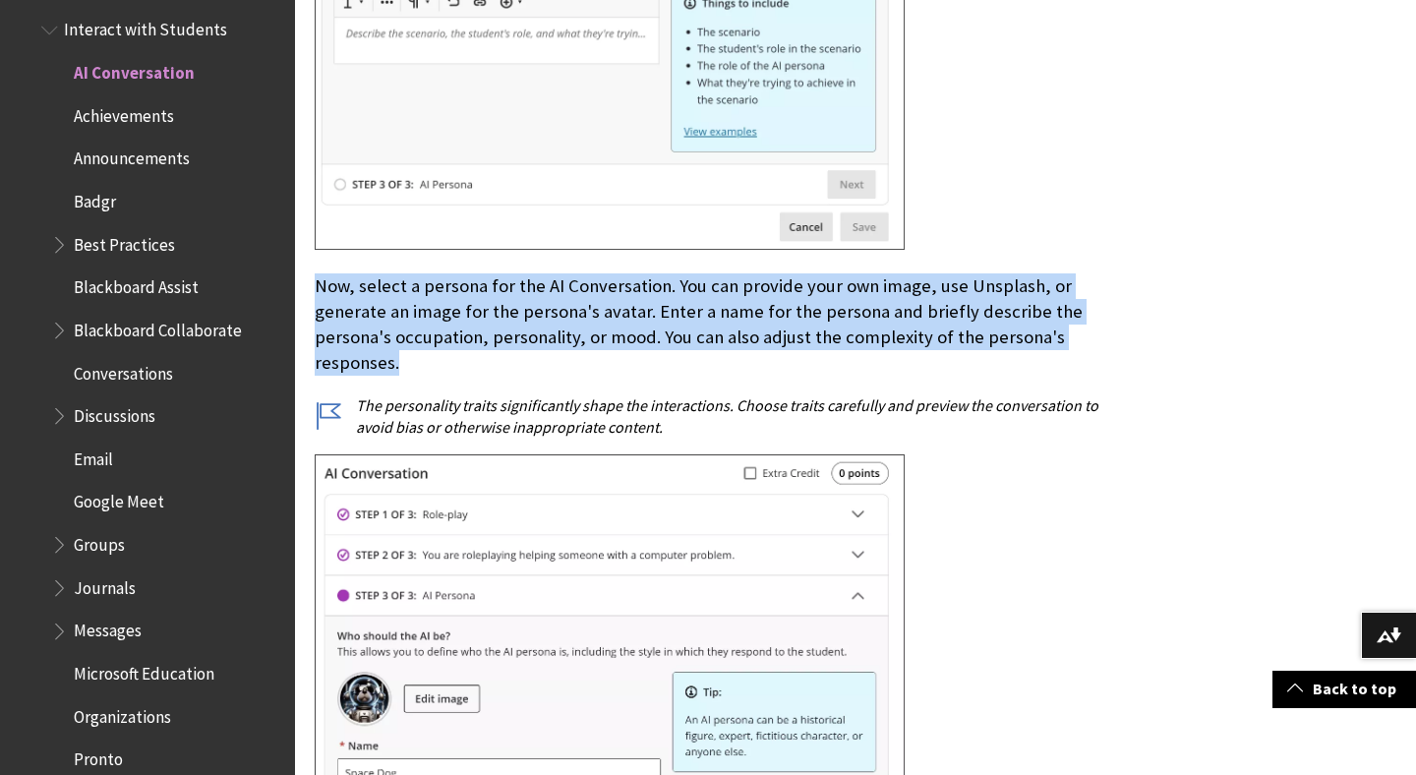
drag, startPoint x: 317, startPoint y: 254, endPoint x: 726, endPoint y: 335, distance: 418.0
click at [726, 335] on p "Now, select a persona for the AI Conversation. You can provide your own image, …" at bounding box center [710, 324] width 790 height 103
